Goal: Check status: Check status

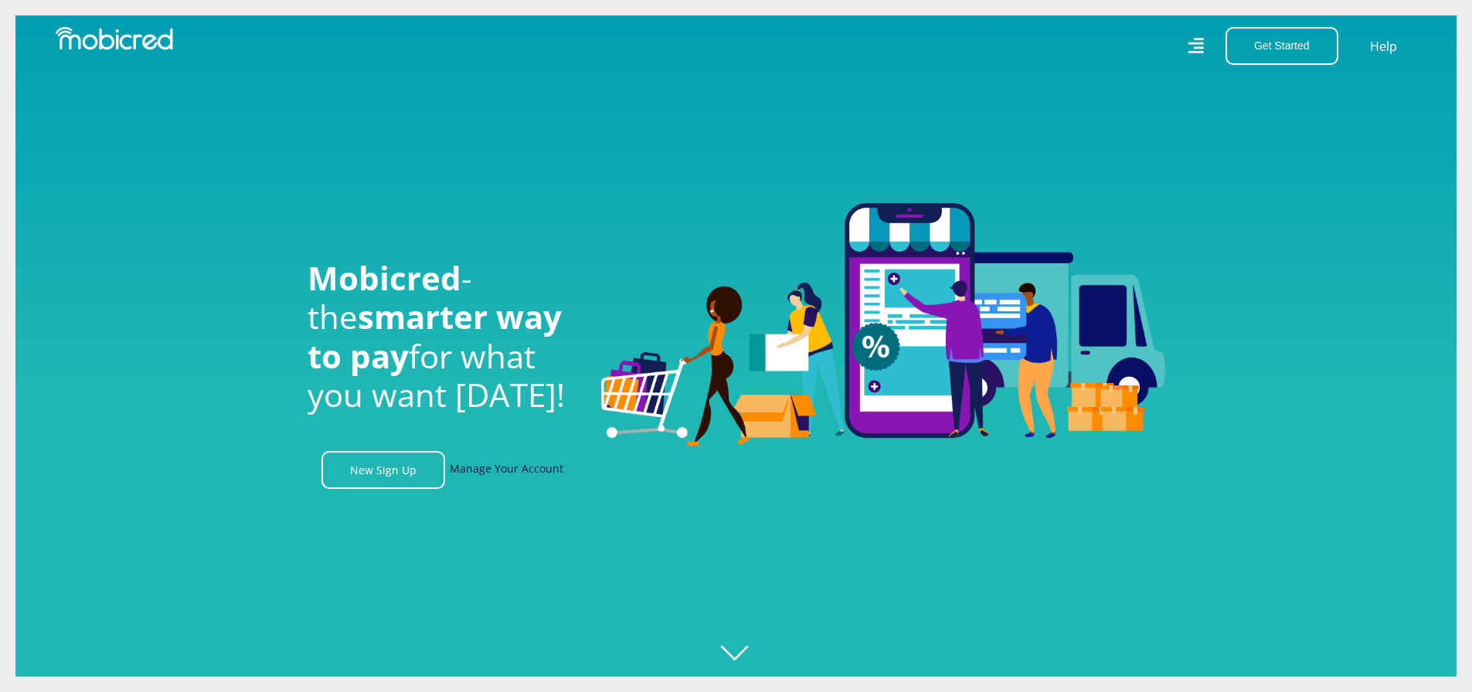
click at [522, 477] on link "Manage Your Account" at bounding box center [507, 470] width 114 height 38
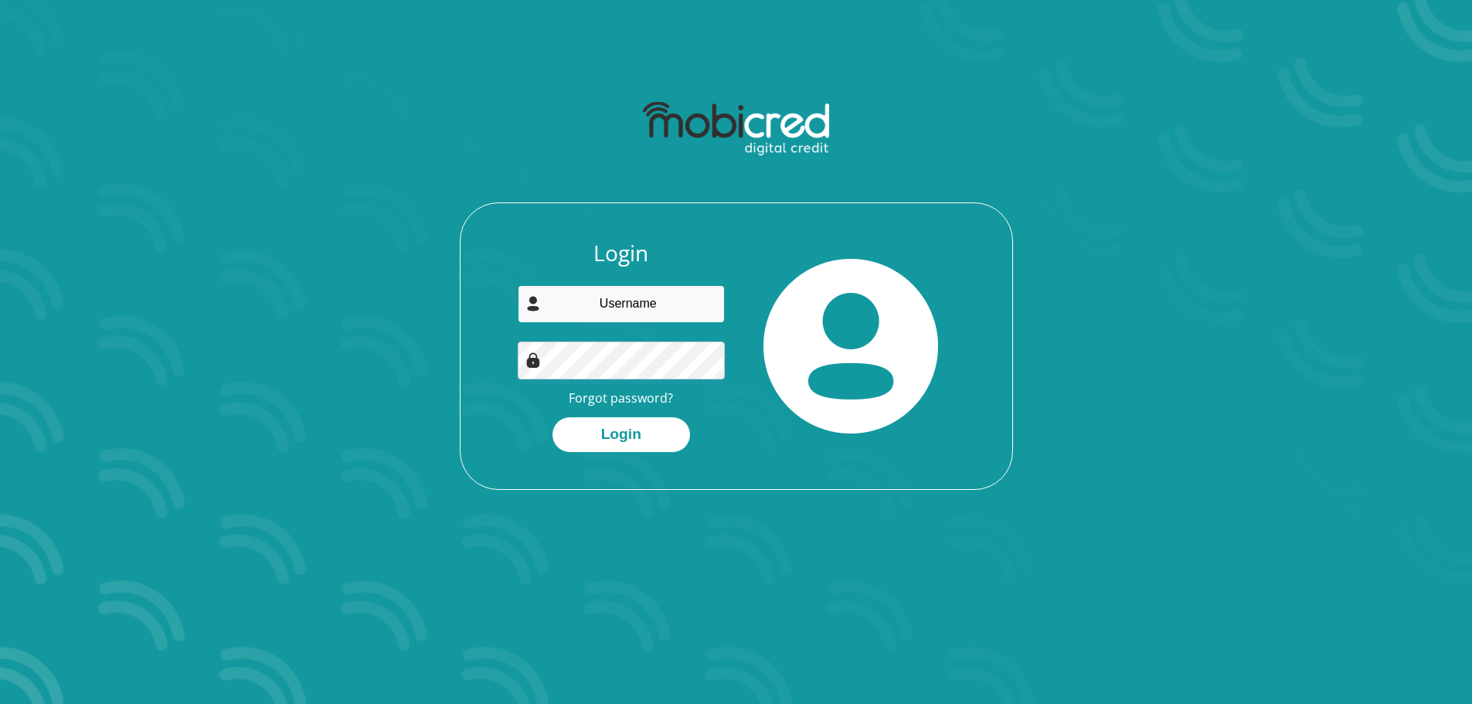
click at [644, 285] on input "email" at bounding box center [621, 304] width 207 height 38
type input "skganakga@yahoo.com"
click at [593, 421] on button "Login" at bounding box center [621, 434] width 138 height 35
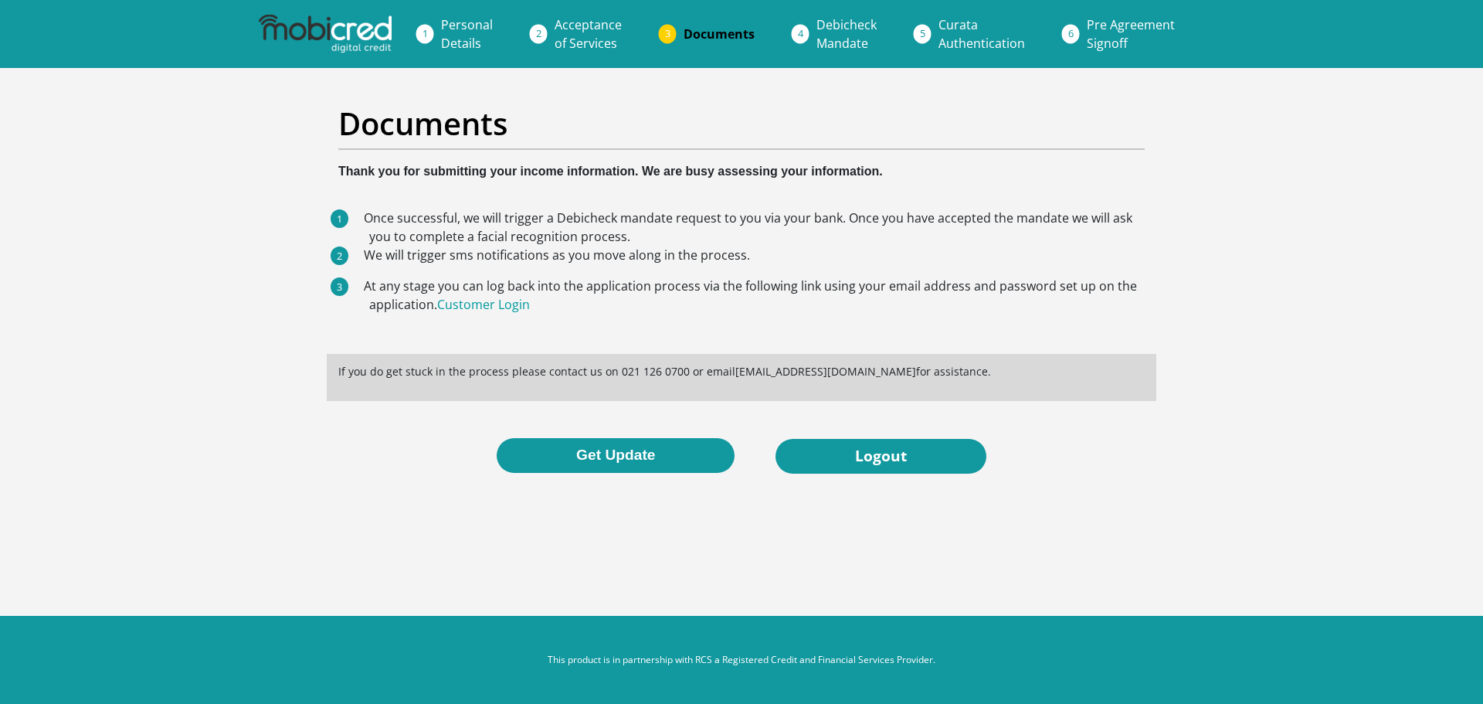
click at [702, 33] on span "Documents" at bounding box center [719, 33] width 71 height 17
click at [525, 450] on button "Get Update" at bounding box center [616, 455] width 238 height 35
